Goal: Transaction & Acquisition: Book appointment/travel/reservation

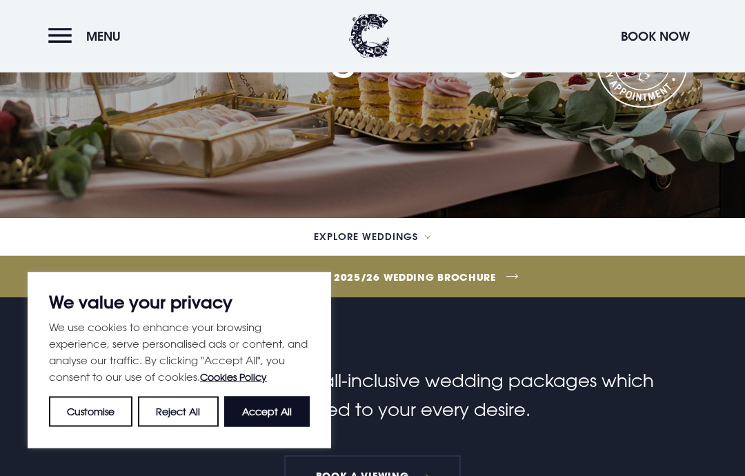
scroll to position [196, 0]
click at [273, 411] on button "Accept All" at bounding box center [267, 412] width 86 height 30
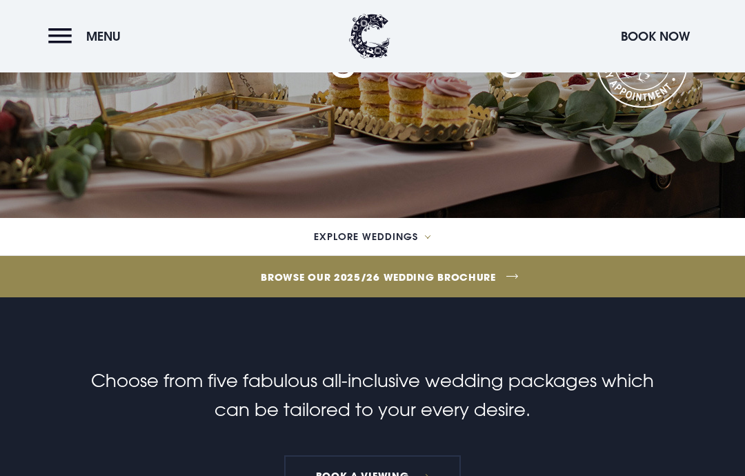
checkbox input "true"
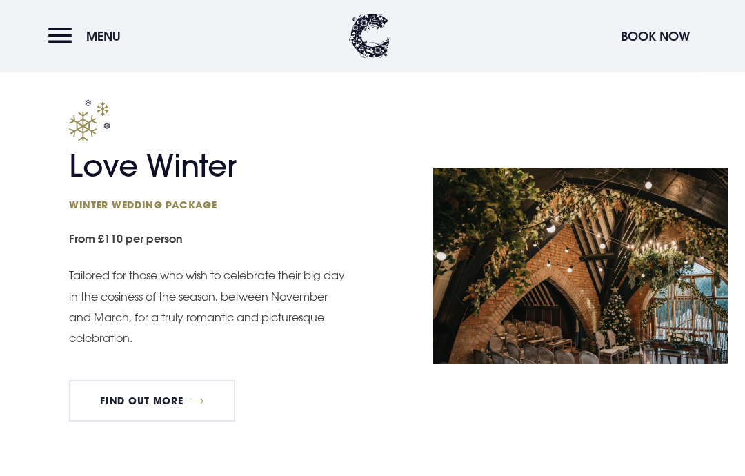
scroll to position [1550, 0]
click at [210, 394] on link "FIND OUT MORE" at bounding box center [152, 400] width 166 height 41
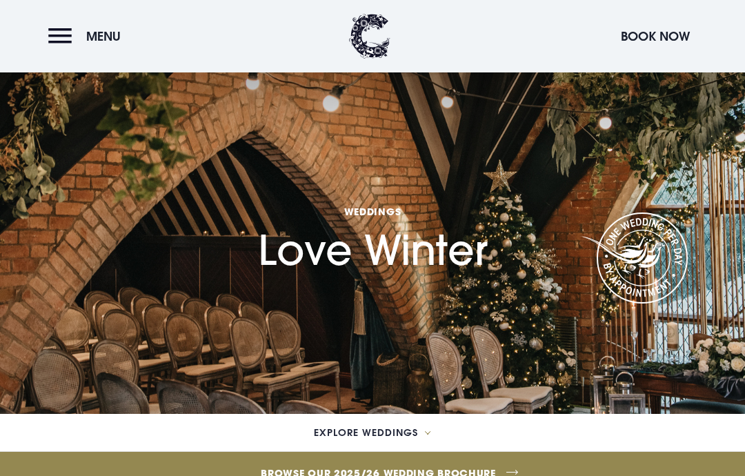
click at [56, 32] on button "Menu" at bounding box center [87, 36] width 79 height 30
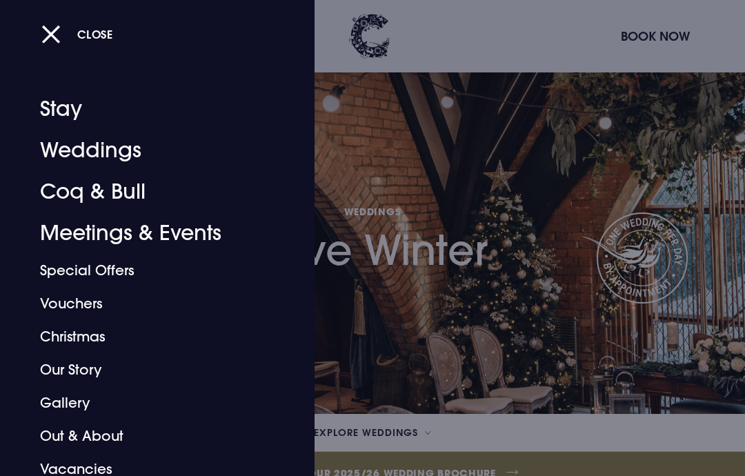
click at [135, 270] on link "Special Offers" at bounding box center [148, 270] width 216 height 33
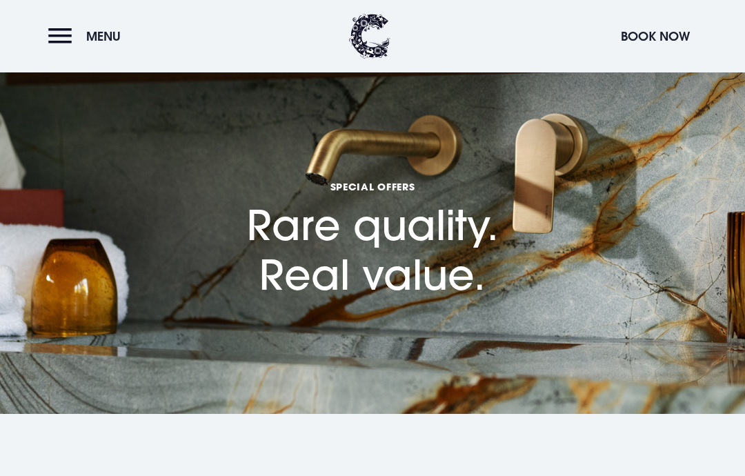
click at [56, 34] on button "Menu" at bounding box center [87, 36] width 79 height 30
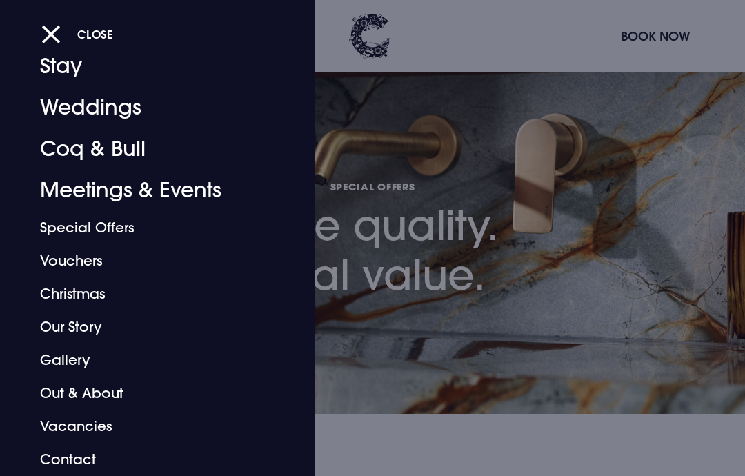
scroll to position [43, 0]
click at [102, 288] on link "Christmas" at bounding box center [148, 293] width 216 height 33
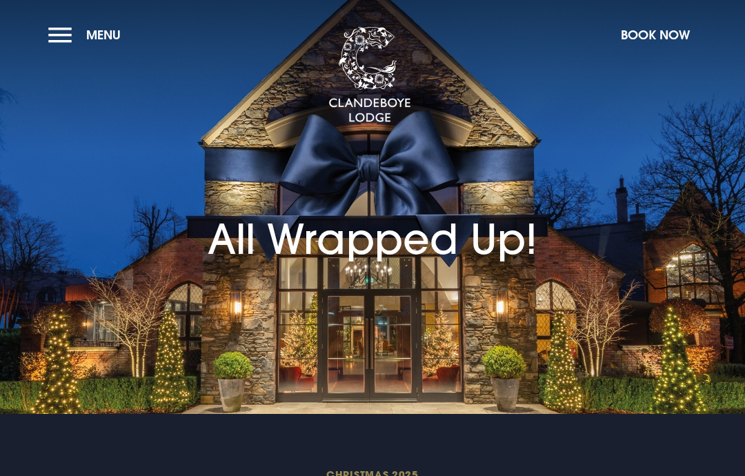
click at [55, 33] on button "Menu" at bounding box center [87, 35] width 79 height 30
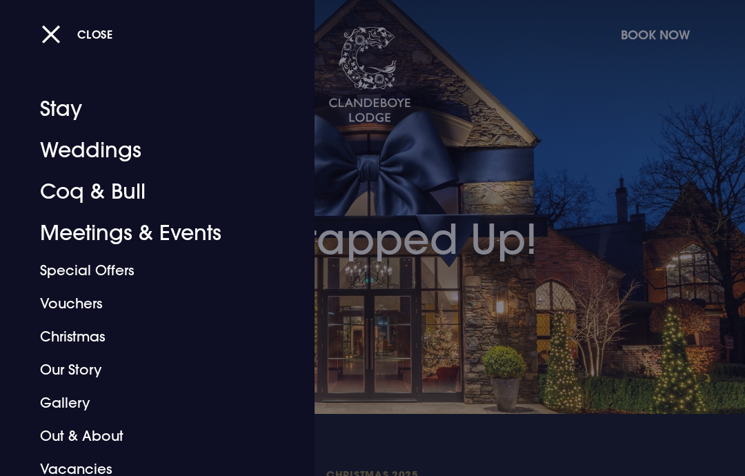
click at [117, 143] on link "Weddings" at bounding box center [148, 150] width 216 height 41
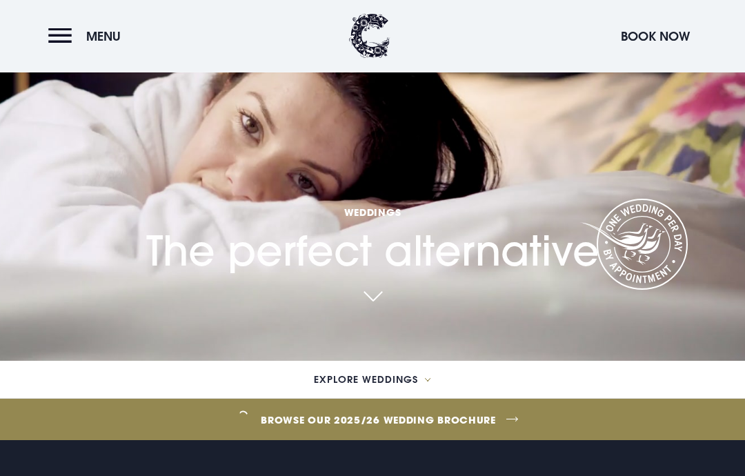
scroll to position [116, 0]
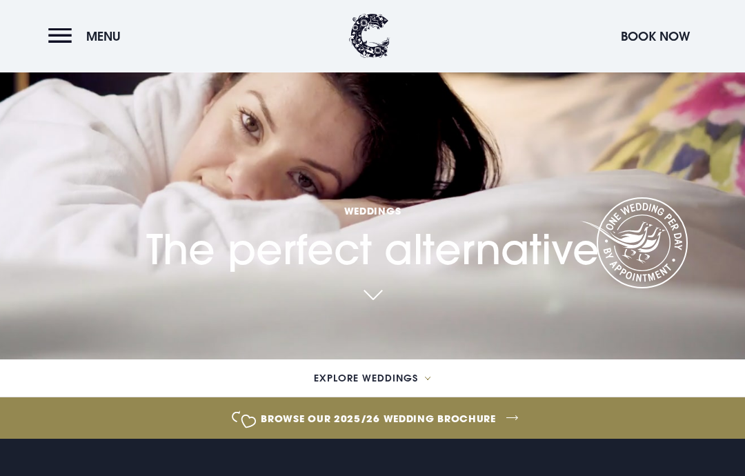
click at [431, 381] on icon at bounding box center [428, 379] width 6 height 4
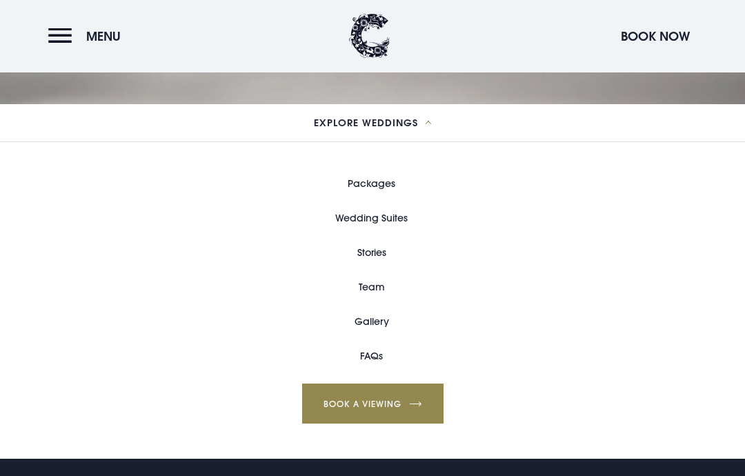
scroll to position [373, 0]
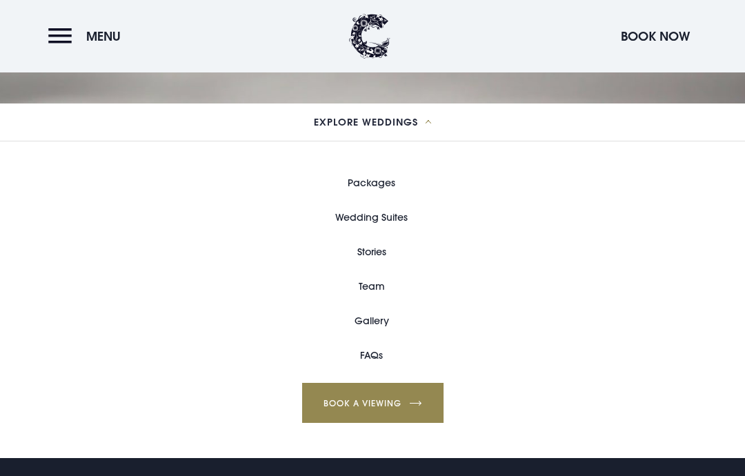
click at [385, 200] on link "Packages" at bounding box center [372, 183] width 48 height 34
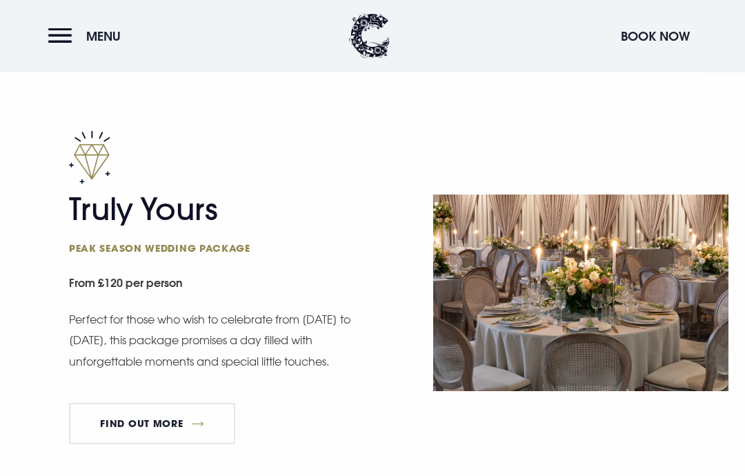
scroll to position [742, 0]
click at [203, 409] on link "FIND OUT MORE" at bounding box center [152, 422] width 166 height 41
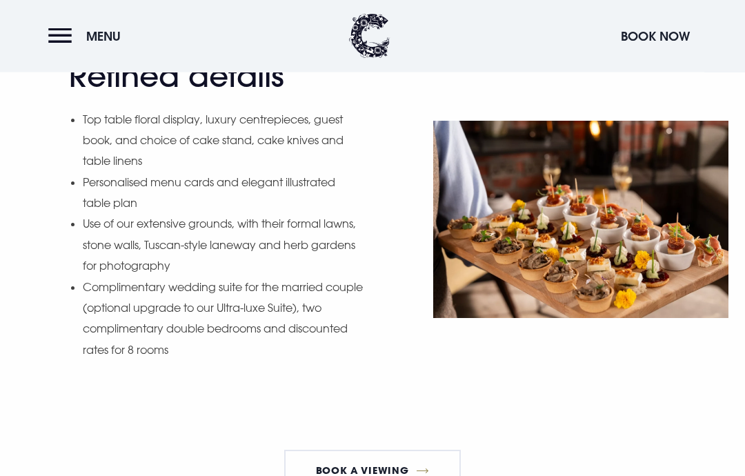
scroll to position [1635, 0]
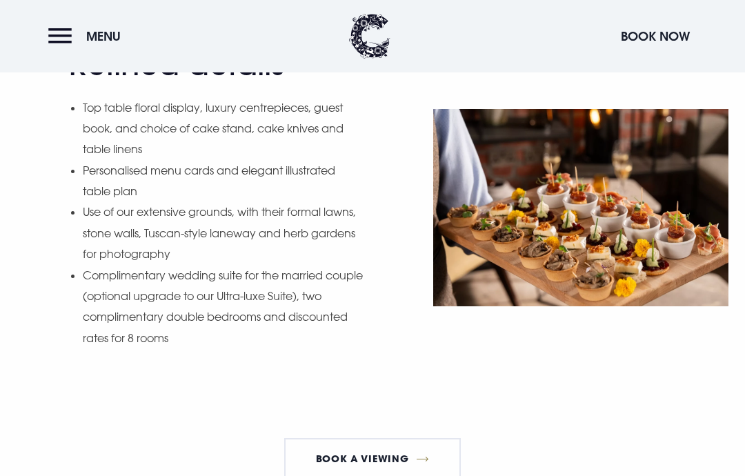
click at [440, 438] on link "Book a Viewing" at bounding box center [372, 458] width 177 height 41
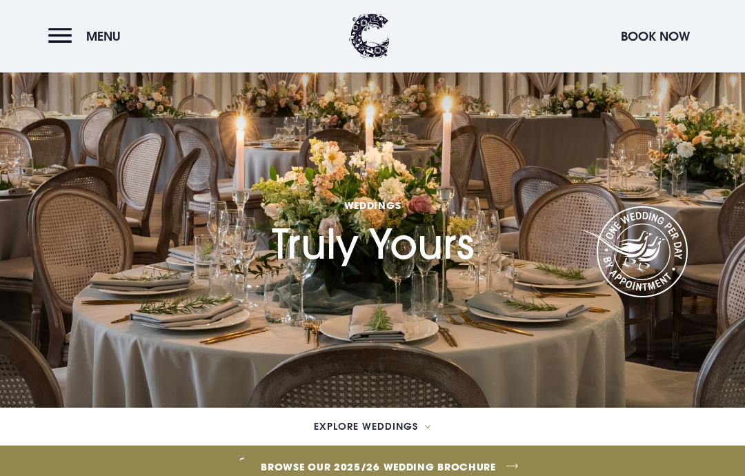
scroll to position [0, 0]
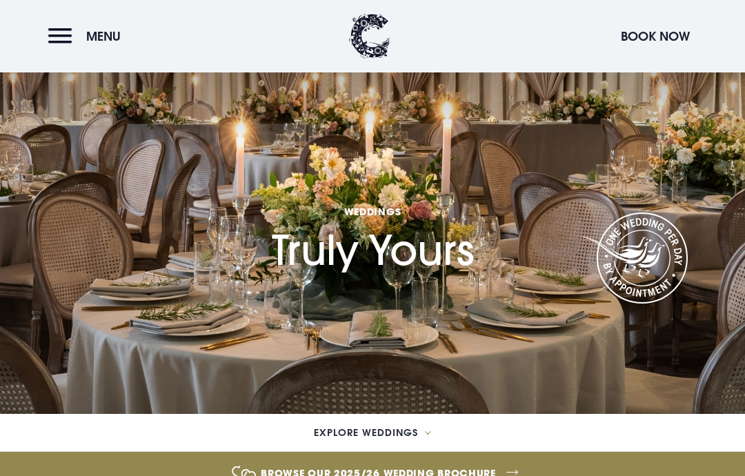
click at [55, 38] on button "Menu" at bounding box center [87, 36] width 79 height 30
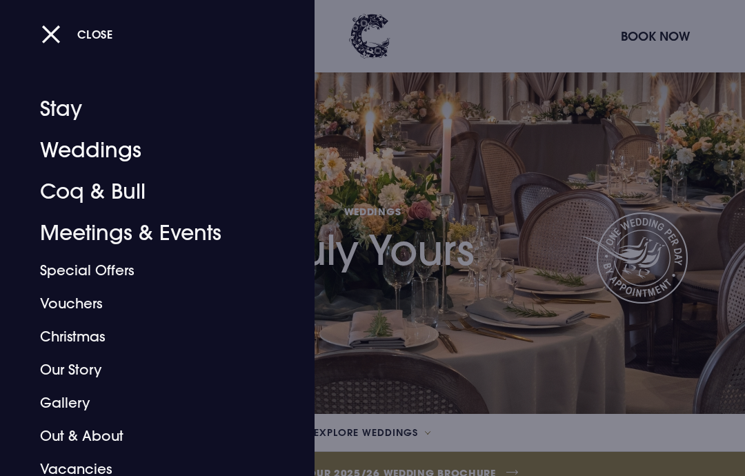
click at [138, 150] on link "Weddings" at bounding box center [148, 150] width 216 height 41
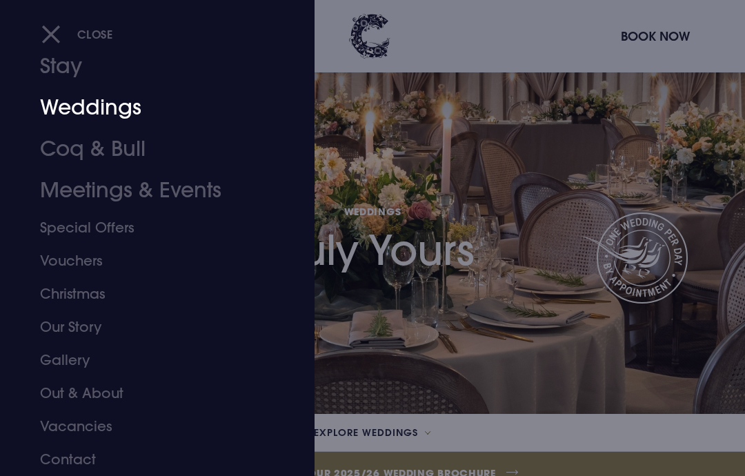
scroll to position [43, 0]
click at [119, 422] on link "Vacancies" at bounding box center [148, 426] width 216 height 33
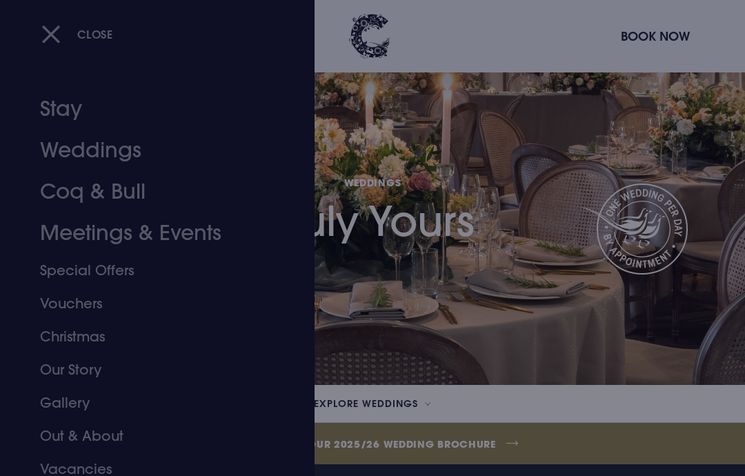
scroll to position [32, 0]
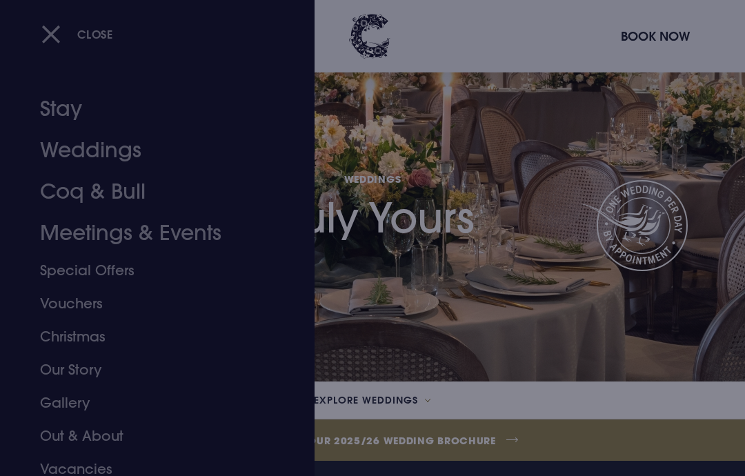
click at [93, 398] on link "Gallery" at bounding box center [148, 402] width 216 height 33
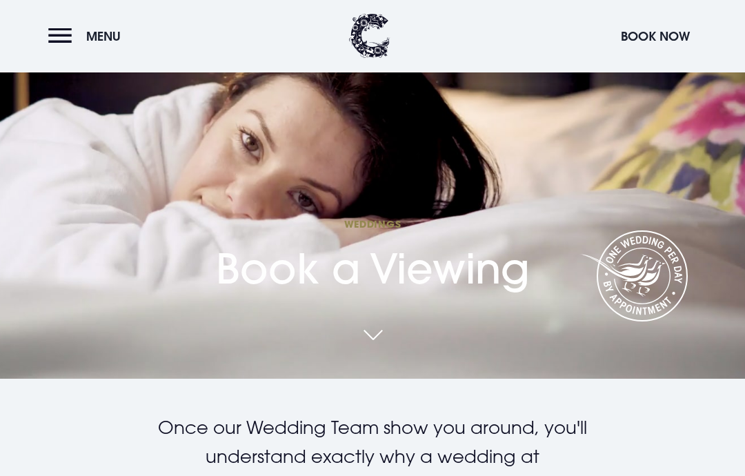
scroll to position [97, 0]
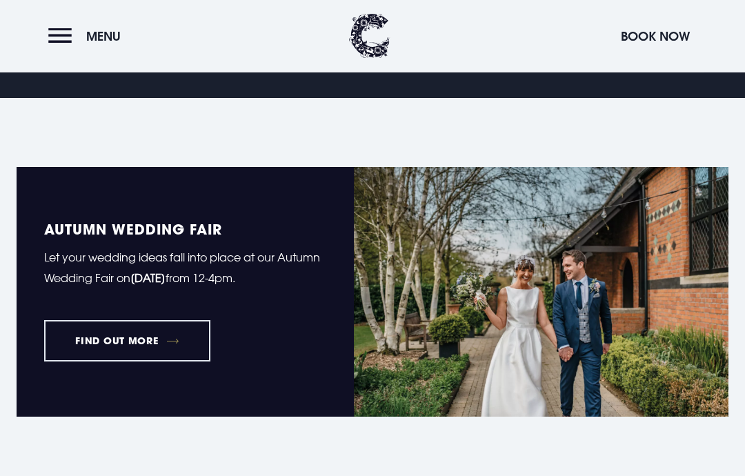
scroll to position [823, 0]
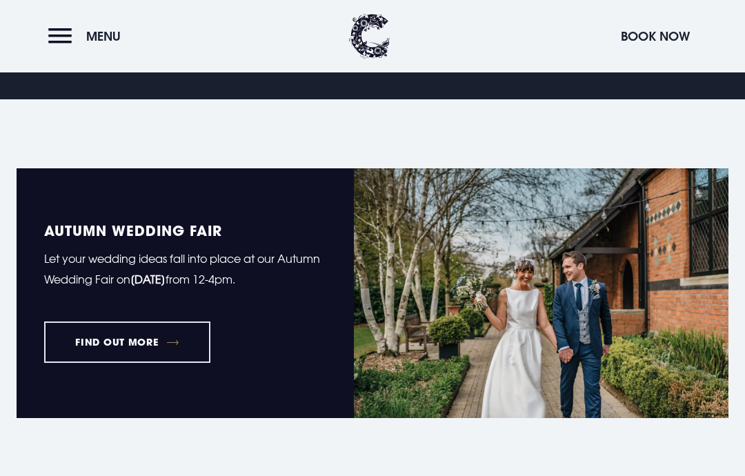
click at [201, 363] on link "FIND OUT MORE" at bounding box center [127, 342] width 166 height 41
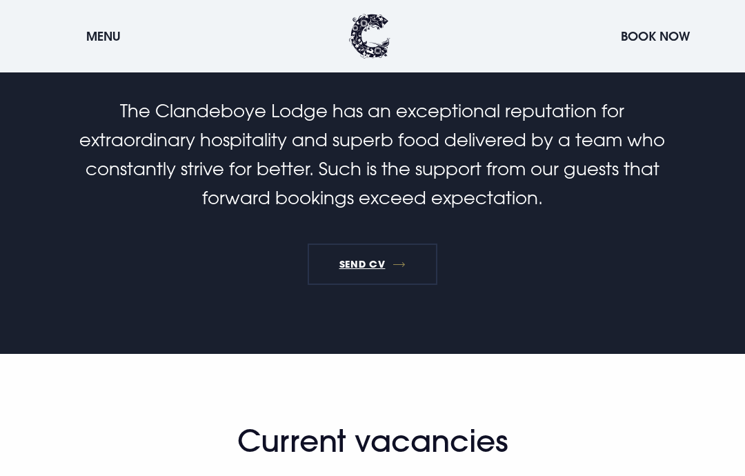
scroll to position [386, 0]
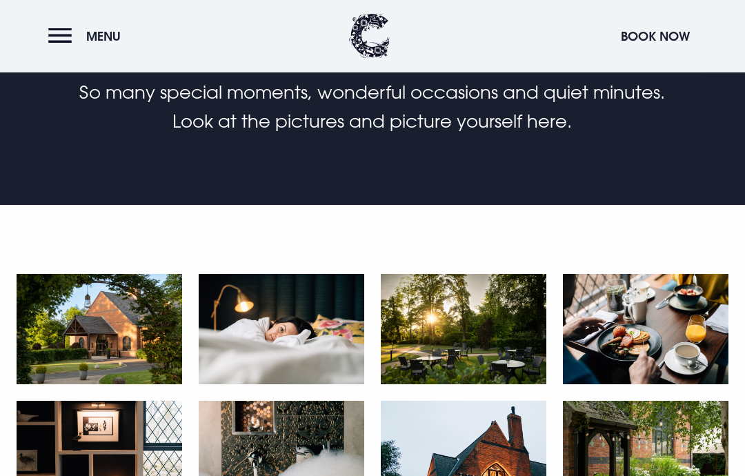
scroll to position [407, 0]
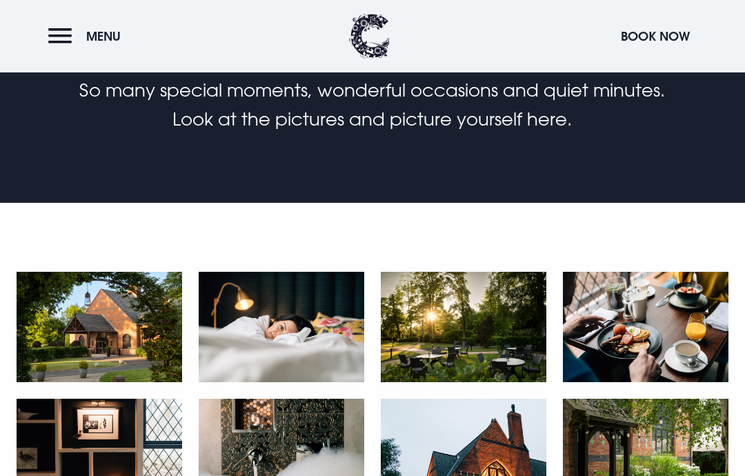
click at [125, 339] on img at bounding box center [100, 327] width 166 height 110
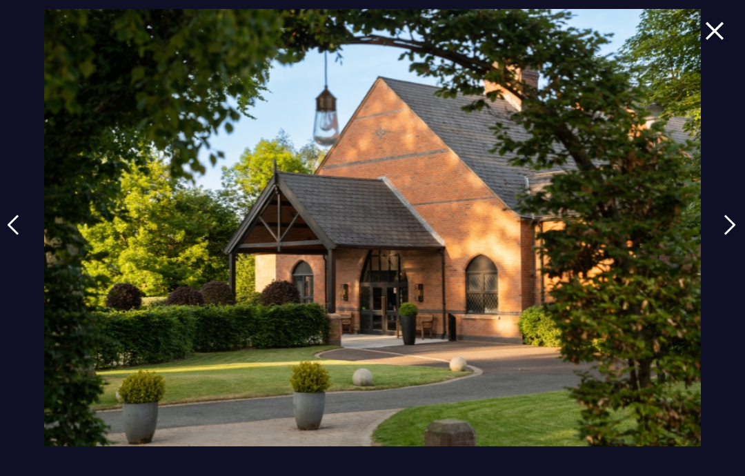
scroll to position [291, 0]
click at [736, 235] on img at bounding box center [730, 225] width 12 height 21
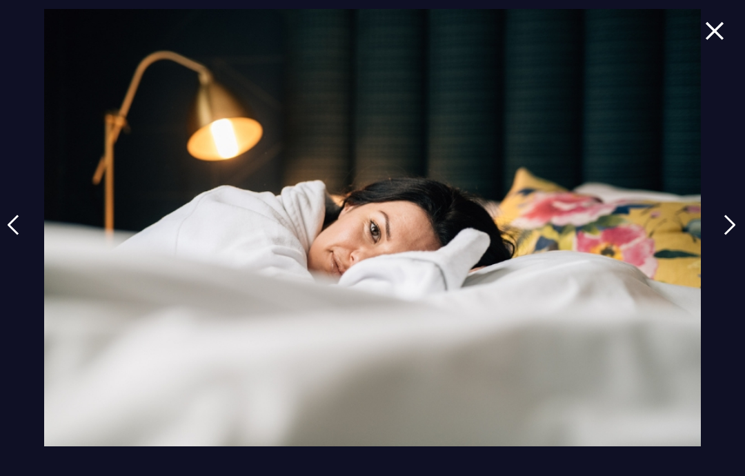
click at [734, 235] on img at bounding box center [730, 225] width 12 height 21
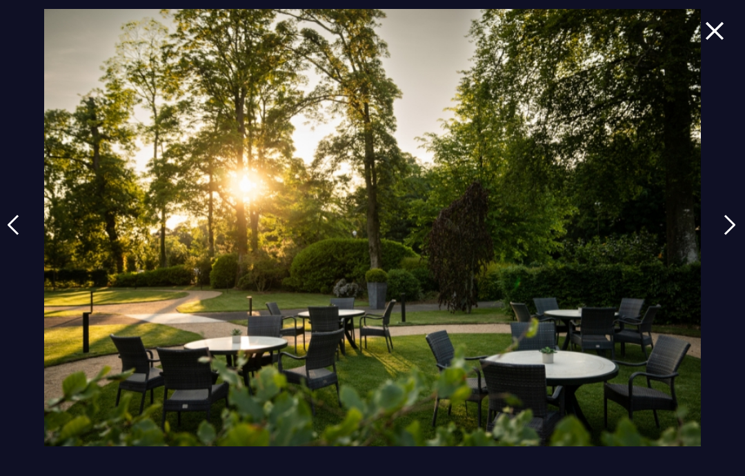
click at [735, 235] on img at bounding box center [730, 225] width 12 height 21
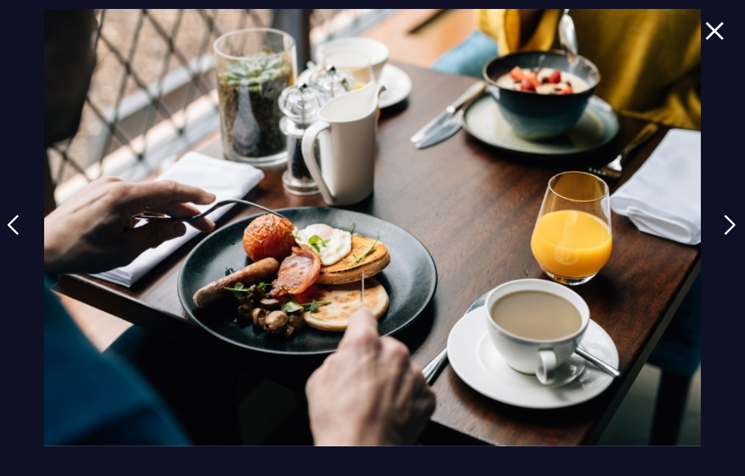
click at [734, 235] on img at bounding box center [730, 225] width 12 height 21
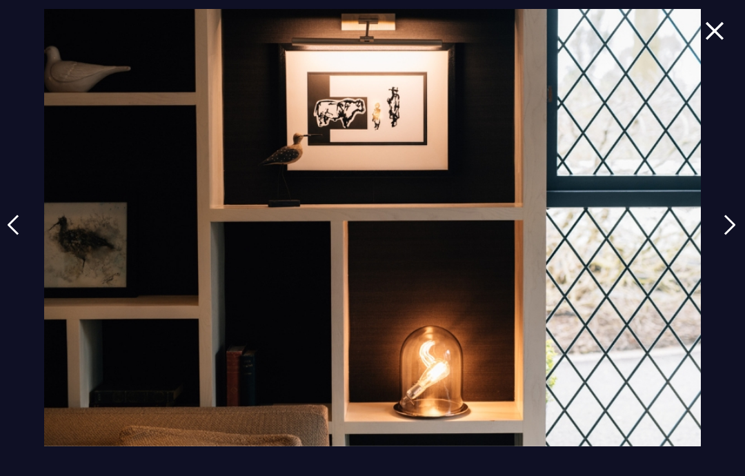
click at [736, 235] on img at bounding box center [730, 225] width 12 height 21
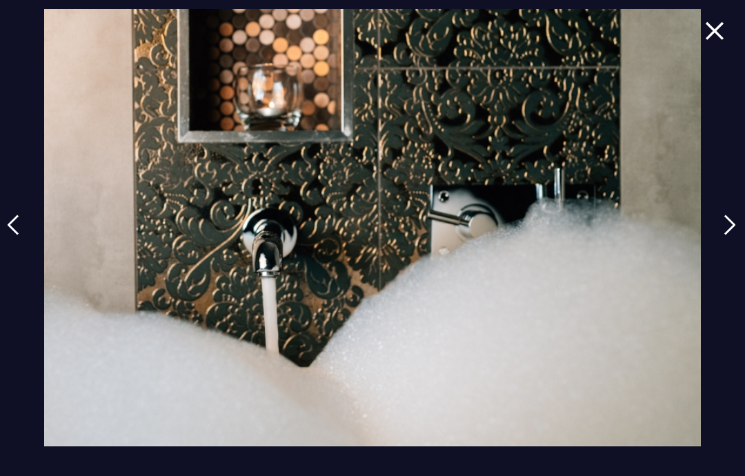
click at [736, 235] on img at bounding box center [730, 225] width 12 height 21
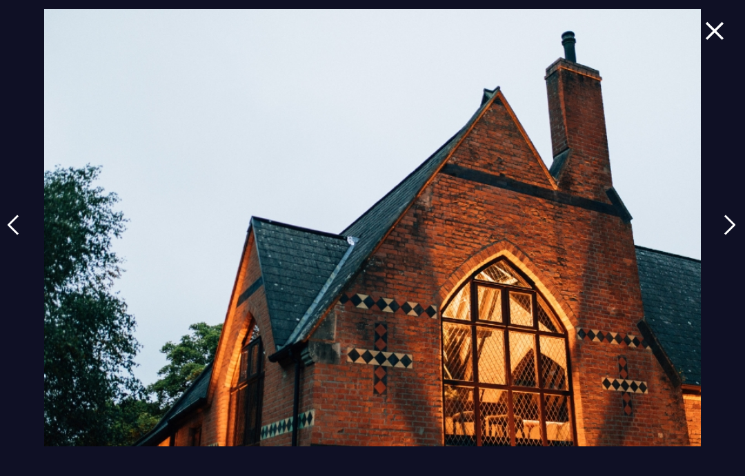
click at [736, 235] on img at bounding box center [730, 225] width 12 height 21
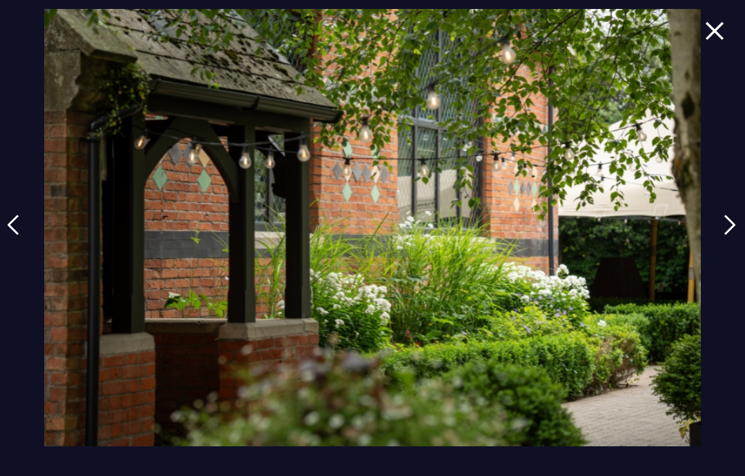
click at [736, 235] on img at bounding box center [730, 225] width 12 height 21
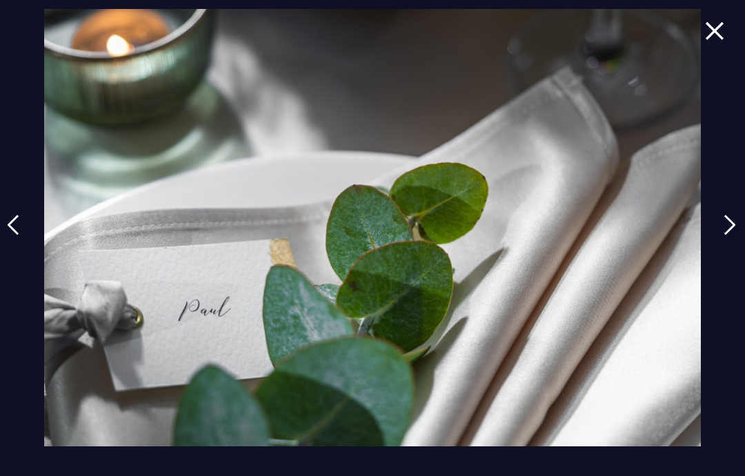
click at [736, 235] on img at bounding box center [730, 225] width 12 height 21
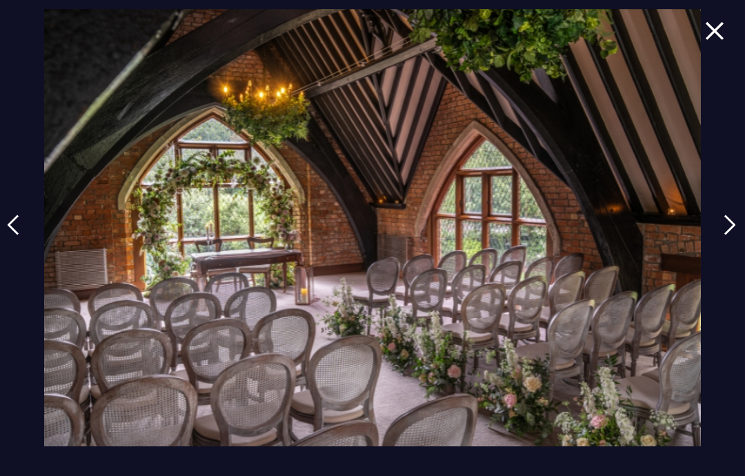
click at [736, 235] on img at bounding box center [730, 225] width 12 height 21
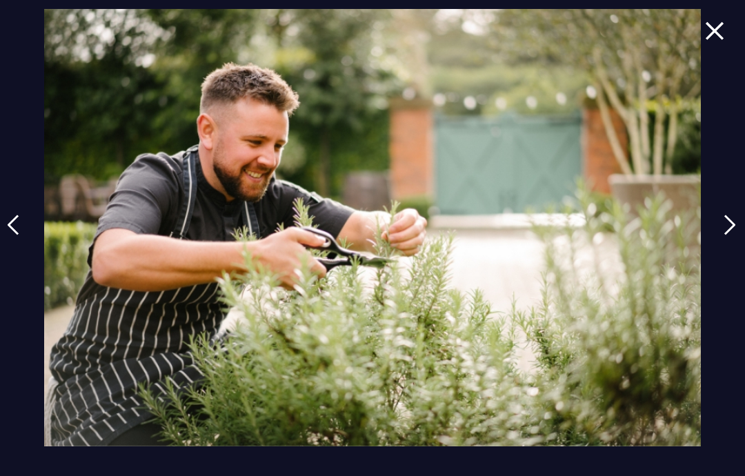
click at [736, 235] on img at bounding box center [730, 225] width 12 height 21
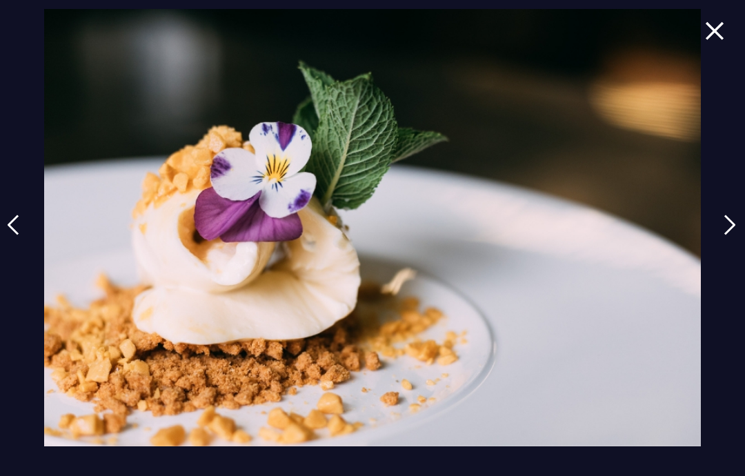
click at [736, 235] on img at bounding box center [730, 225] width 12 height 21
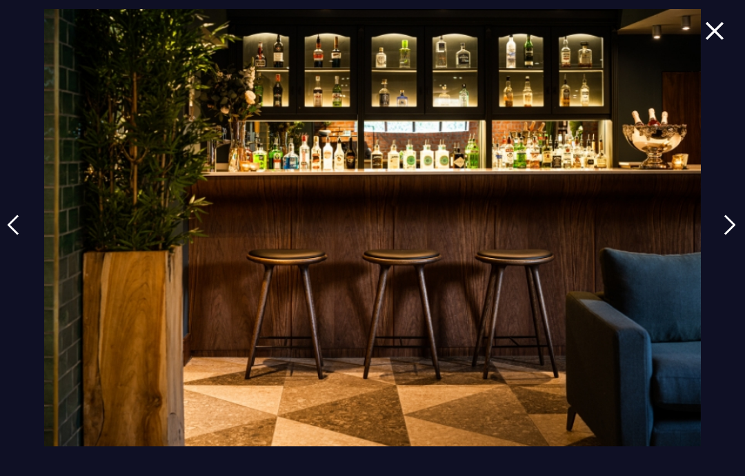
click at [736, 235] on img at bounding box center [730, 225] width 12 height 21
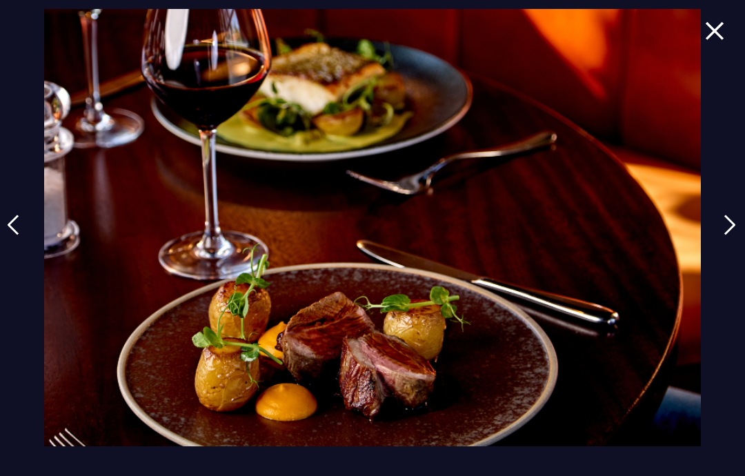
click at [736, 235] on img at bounding box center [730, 225] width 12 height 21
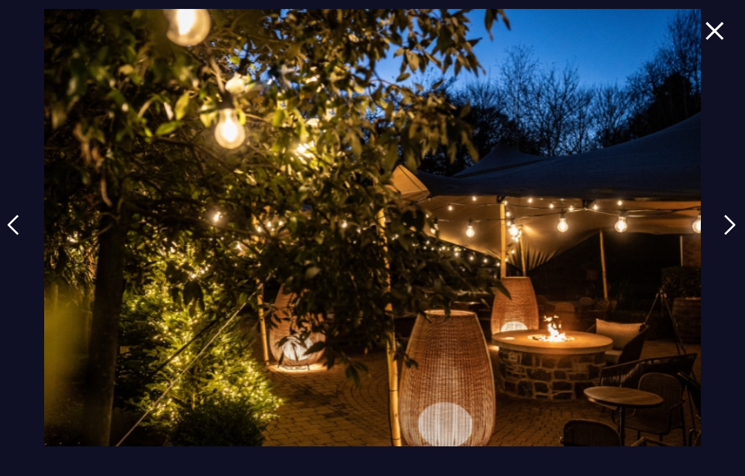
click at [730, 266] on link at bounding box center [730, 235] width 34 height 63
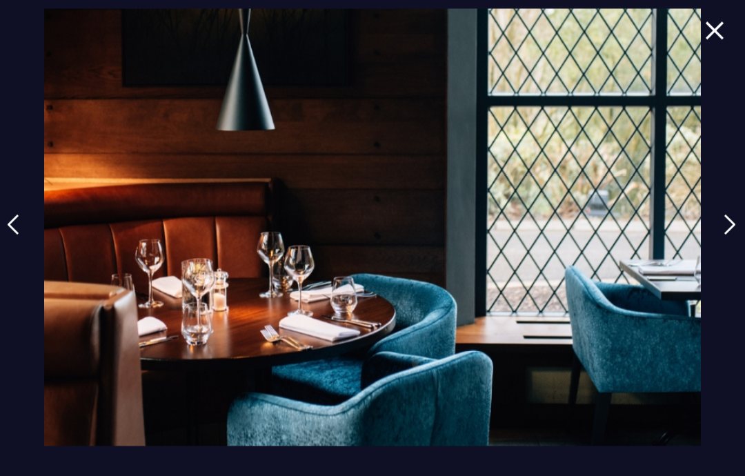
scroll to position [524, 0]
click at [736, 235] on img at bounding box center [730, 225] width 12 height 21
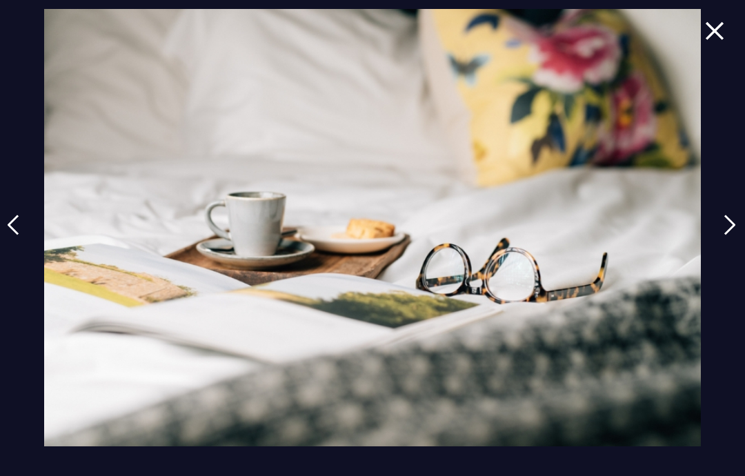
click at [736, 235] on img at bounding box center [730, 225] width 12 height 21
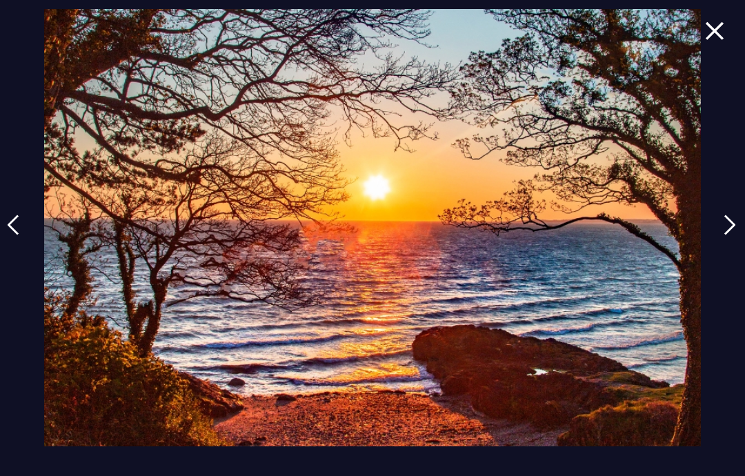
click at [736, 235] on img at bounding box center [730, 225] width 12 height 21
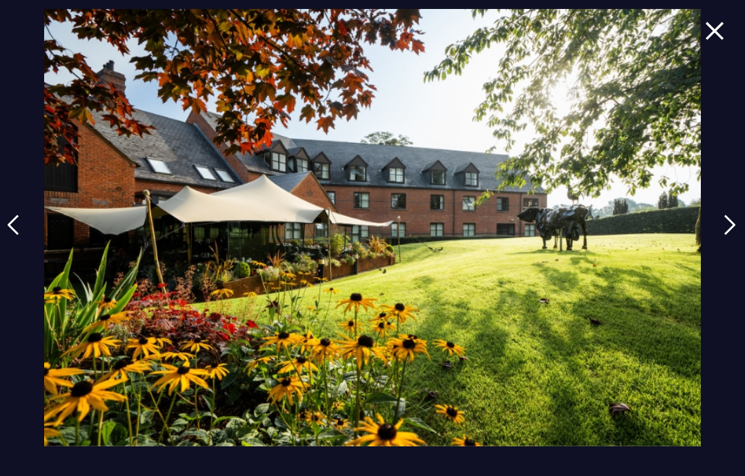
click at [736, 235] on img at bounding box center [730, 225] width 12 height 21
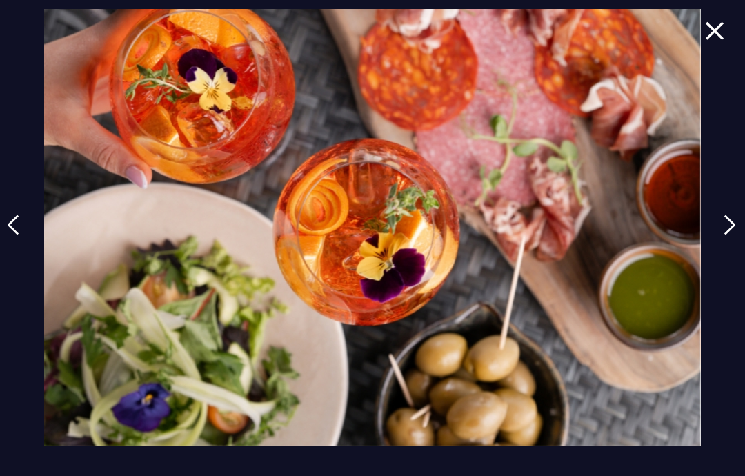
click at [736, 235] on img at bounding box center [730, 225] width 12 height 21
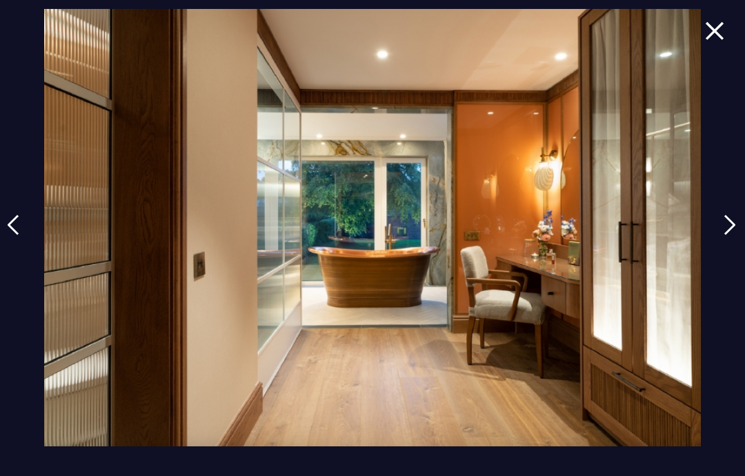
click at [736, 235] on img at bounding box center [730, 225] width 12 height 21
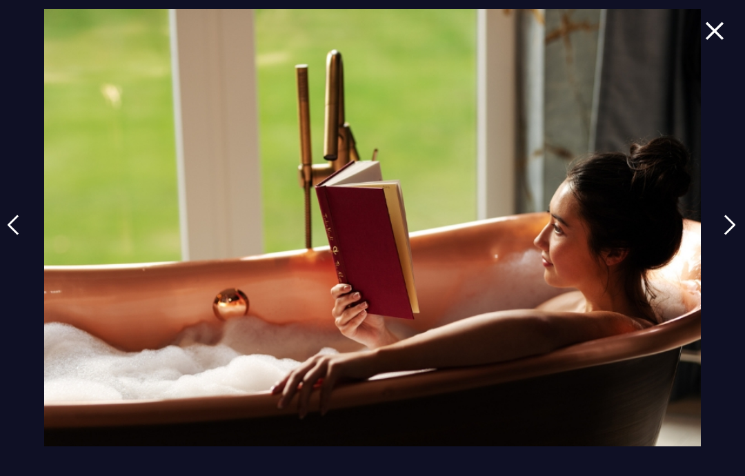
click at [736, 235] on img at bounding box center [730, 225] width 12 height 21
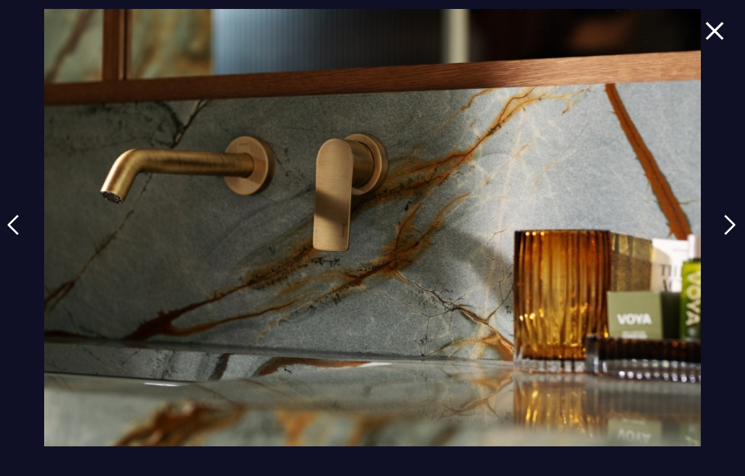
click at [736, 235] on img at bounding box center [730, 225] width 12 height 21
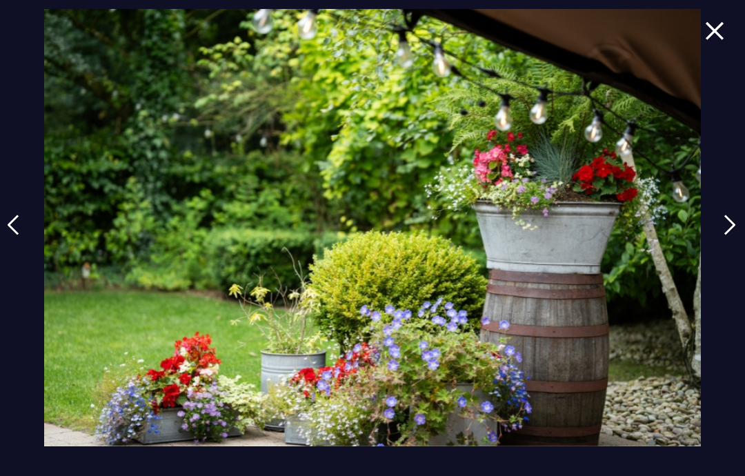
click at [735, 235] on img at bounding box center [730, 225] width 12 height 21
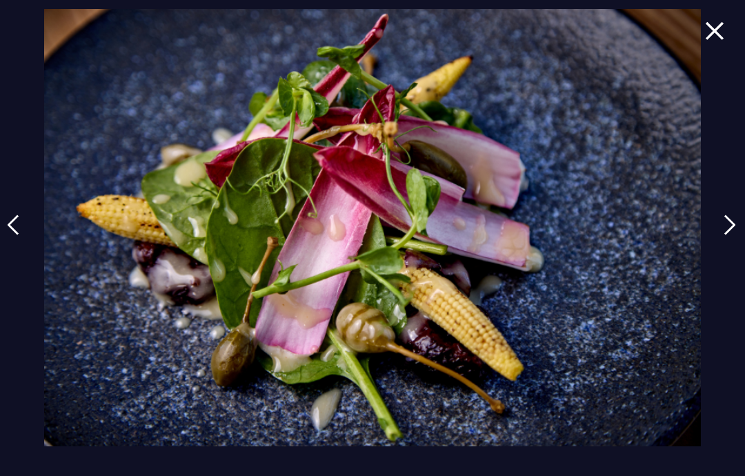
click at [736, 235] on img at bounding box center [730, 225] width 12 height 21
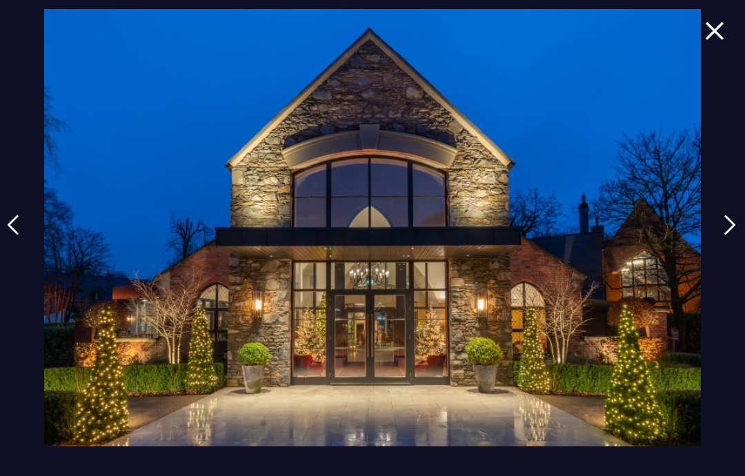
click at [736, 235] on img at bounding box center [730, 225] width 12 height 21
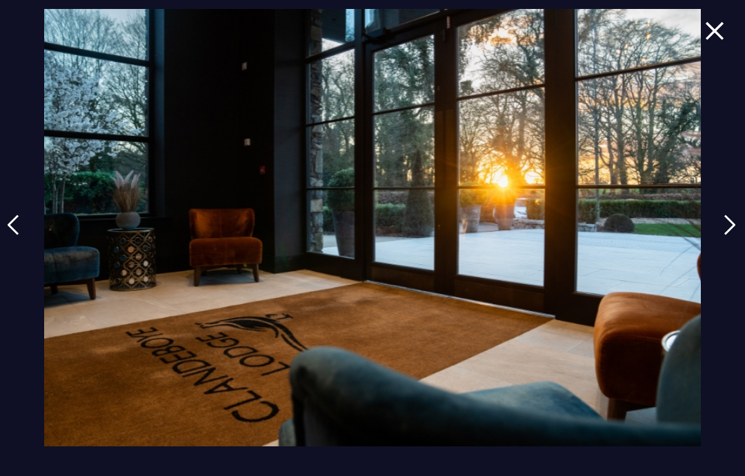
click at [736, 235] on img at bounding box center [730, 225] width 12 height 21
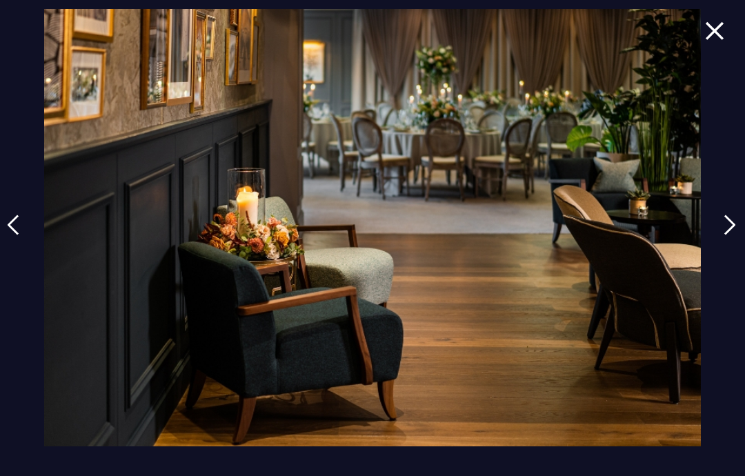
click at [736, 235] on img at bounding box center [730, 225] width 12 height 21
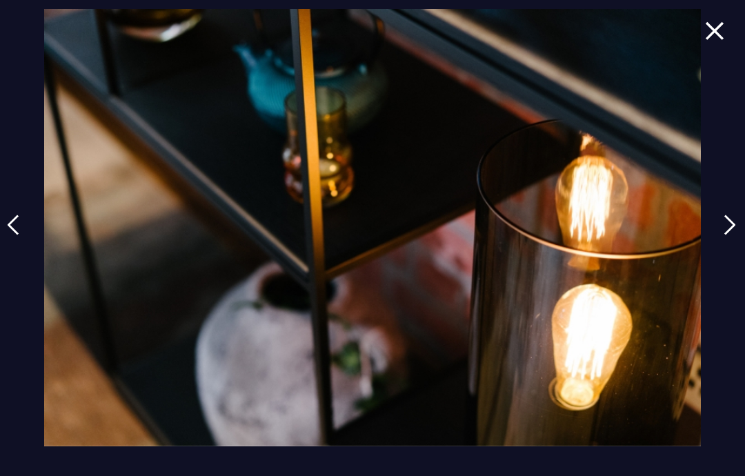
click at [736, 235] on img at bounding box center [730, 225] width 12 height 21
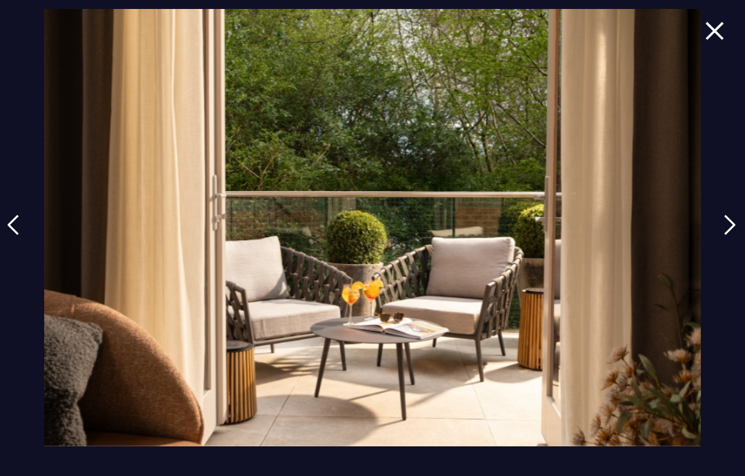
click at [736, 235] on img at bounding box center [730, 225] width 12 height 21
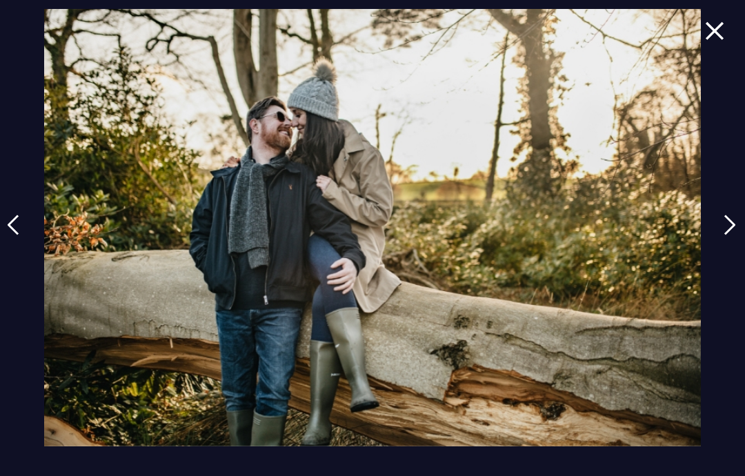
click at [736, 235] on img at bounding box center [730, 225] width 12 height 21
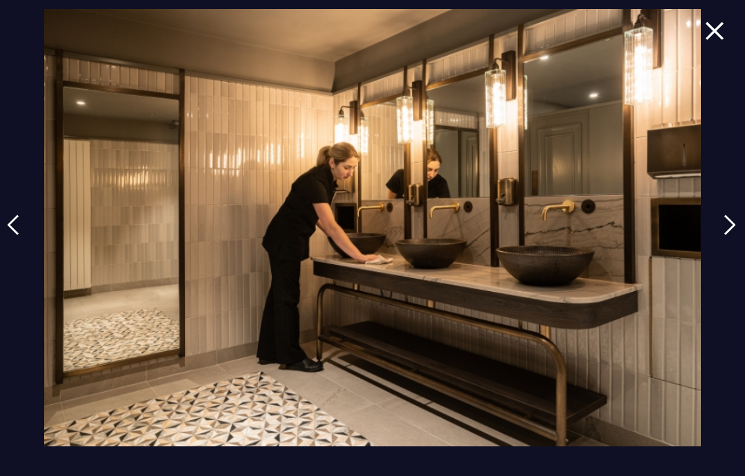
click at [736, 235] on img at bounding box center [730, 225] width 12 height 21
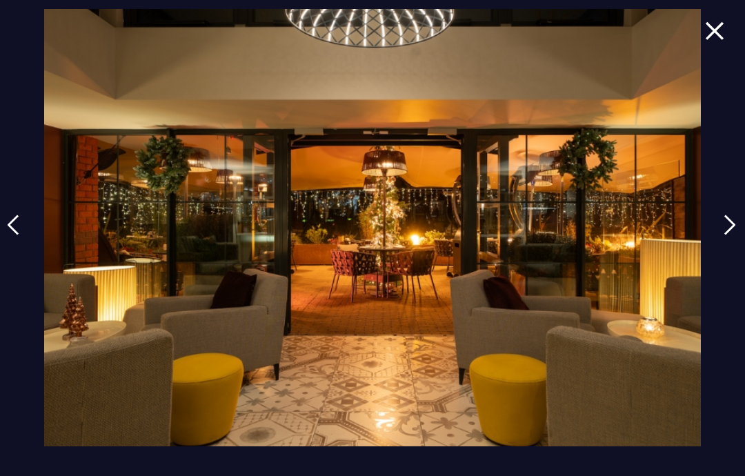
click at [736, 235] on img at bounding box center [730, 225] width 12 height 21
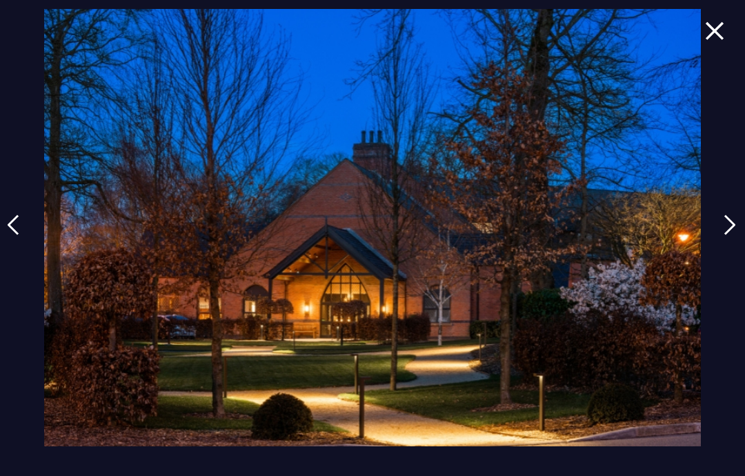
click at [736, 235] on img at bounding box center [730, 225] width 12 height 21
